Goal: Information Seeking & Learning: Learn about a topic

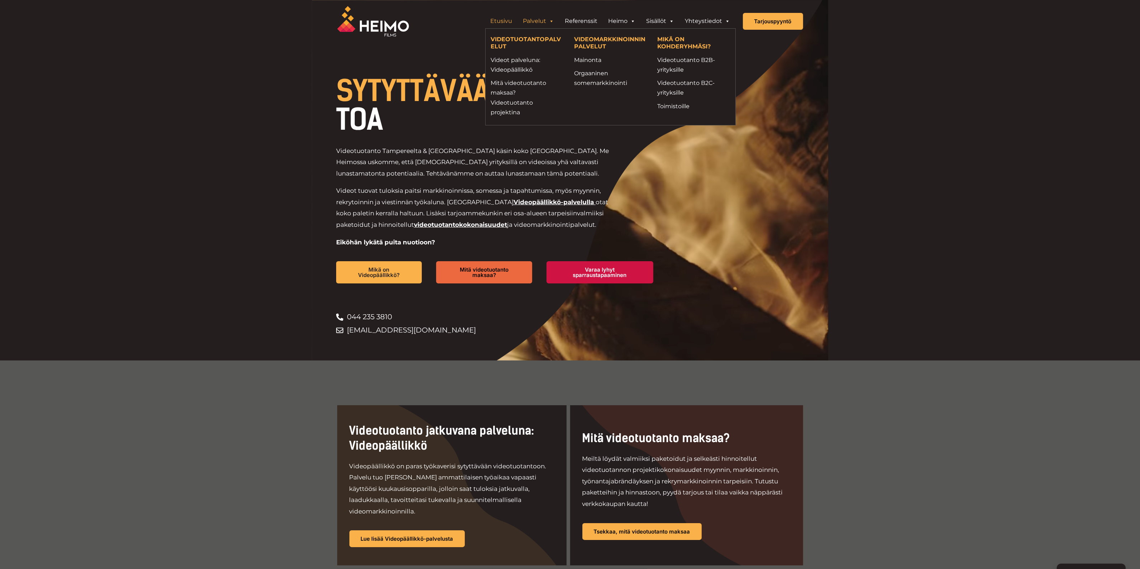
click at [548, 16] on link "Palvelut" at bounding box center [539, 21] width 42 height 14
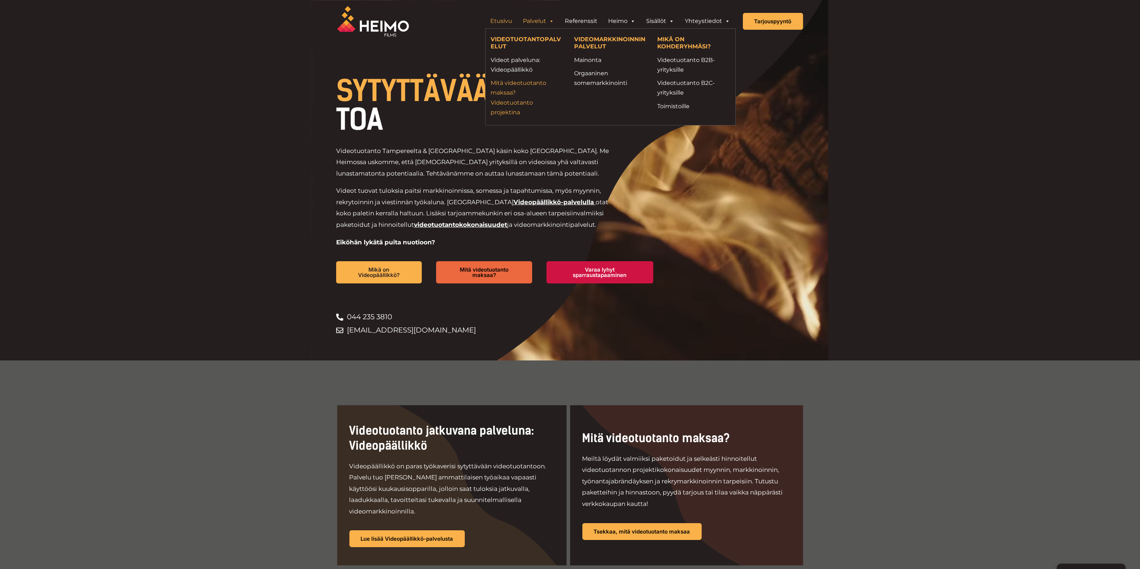
click at [512, 100] on link "Mitä videotuotanto maksaa? Videotuotanto projektina" at bounding box center [527, 97] width 72 height 39
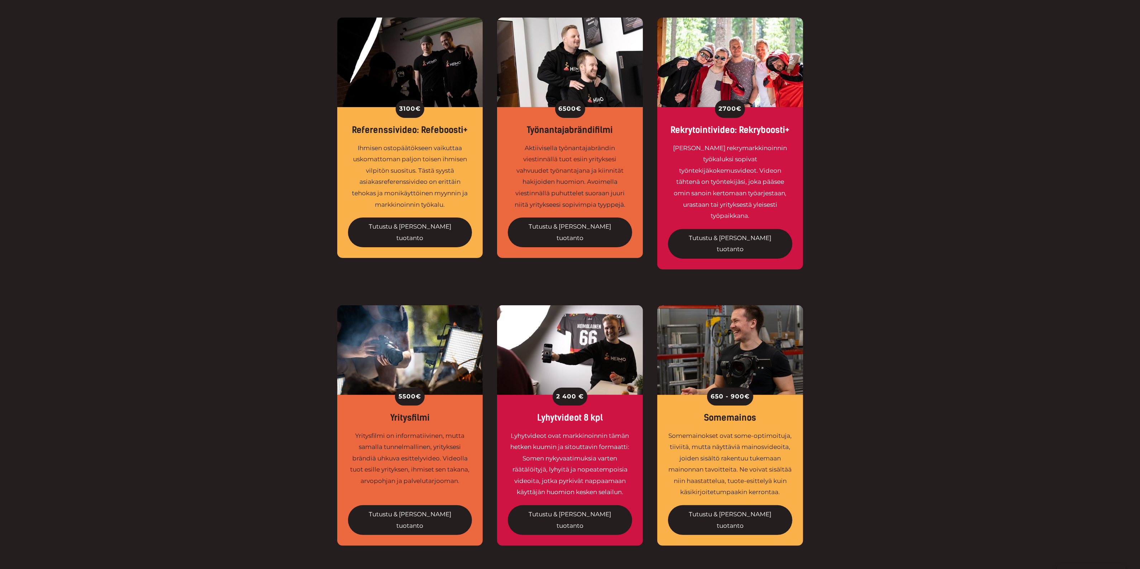
scroll to position [314, 0]
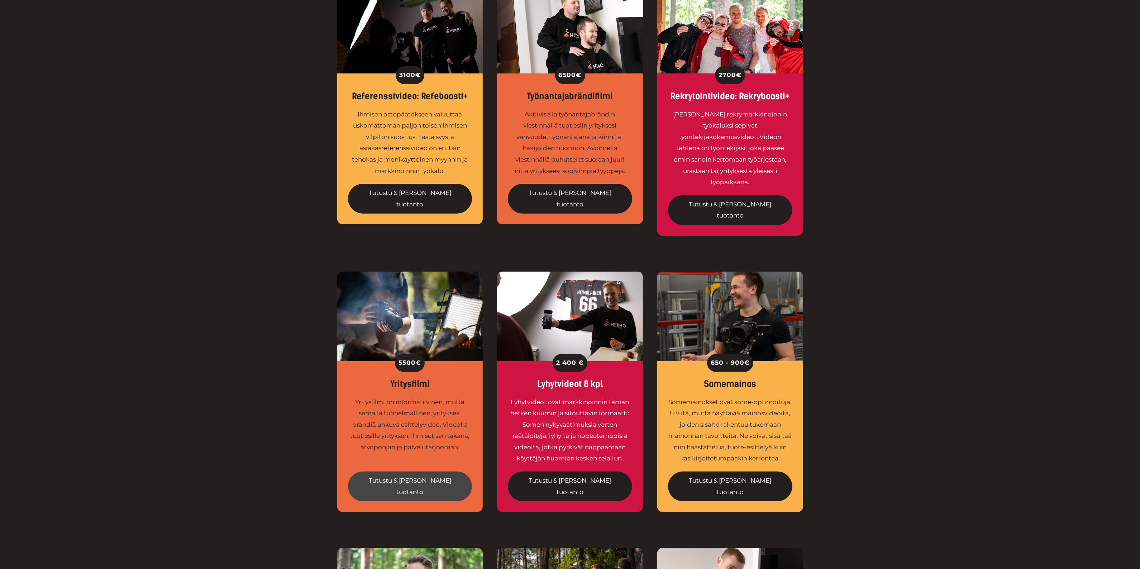
click at [409, 472] on link "Tutustu & tilaa tuotanto" at bounding box center [410, 487] width 124 height 30
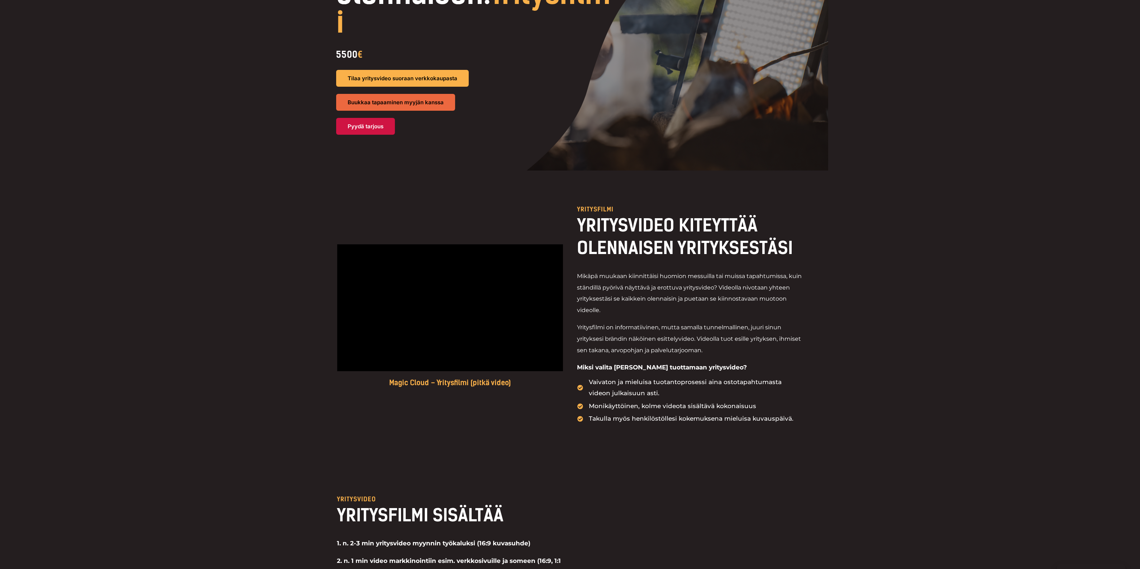
scroll to position [134, 0]
